Goal: Information Seeking & Learning: Learn about a topic

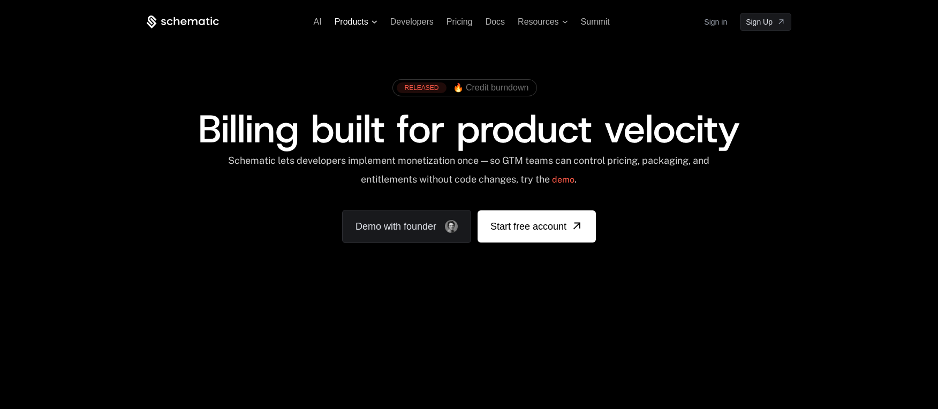
click at [368, 27] on span "Products" at bounding box center [352, 22] width 34 height 10
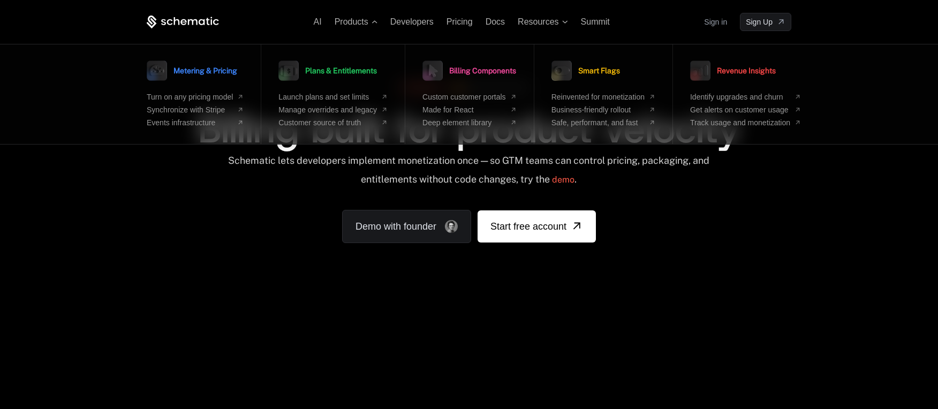
click at [841, 205] on div "AI Products Metering & Pricing Turn on any pricing model Synchronize with Strip…" at bounding box center [469, 160] width 938 height 320
click at [827, 193] on div "AI Products Metering & Pricing Turn on any pricing model Synchronize with Strip…" at bounding box center [469, 160] width 938 height 320
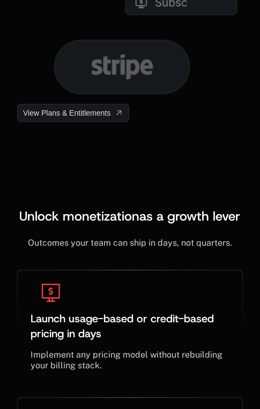
scroll to position [3933, 0]
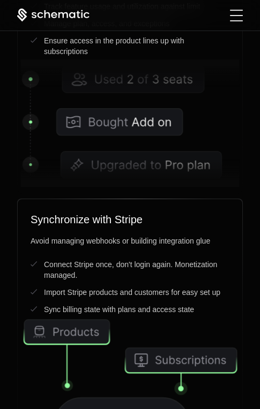
click at [241, 12] on div "Toggle menu" at bounding box center [236, 16] width 13 height 12
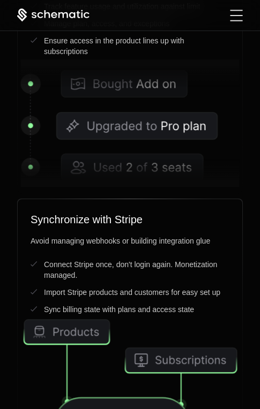
click at [241, 12] on div "Toggle menu" at bounding box center [236, 15] width 12 height 11
drag, startPoint x: 241, startPoint y: 14, endPoint x: 233, endPoint y: 27, distance: 15.6
click at [241, 14] on div "Toggle menu" at bounding box center [236, 16] width 13 height 12
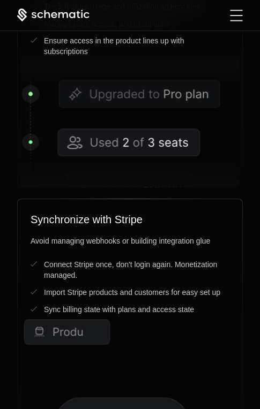
click at [234, 19] on div "Toggle menu" at bounding box center [236, 15] width 12 height 11
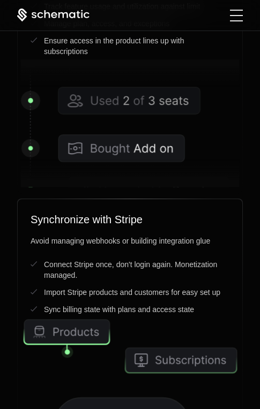
click at [233, 10] on span "Toggle menu" at bounding box center [236, 10] width 13 height 1
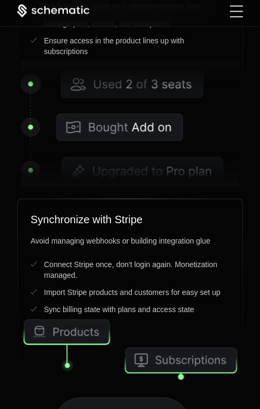
click at [234, 11] on div "Toggle menu" at bounding box center [236, 11] width 13 height 12
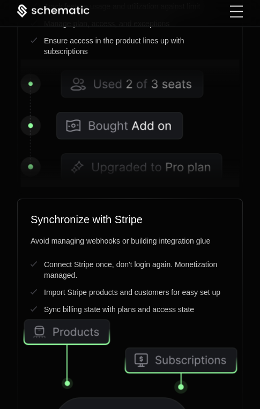
click at [234, 11] on div "Toggle menu" at bounding box center [236, 11] width 13 height 12
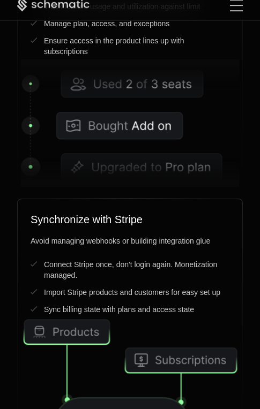
click at [234, 11] on div "Toggle menu" at bounding box center [236, 5] width 13 height 12
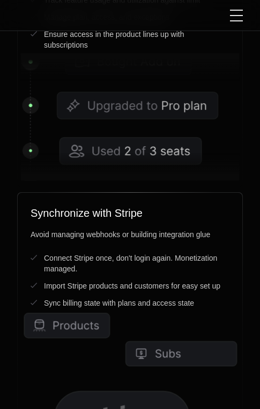
scroll to position [3879, 0]
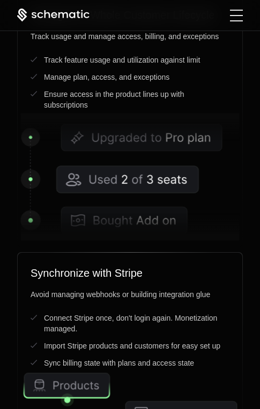
click at [77, 14] on icon at bounding box center [53, 15] width 72 height 13
click at [78, 14] on icon at bounding box center [53, 15] width 72 height 13
